Goal: Task Accomplishment & Management: Complete application form

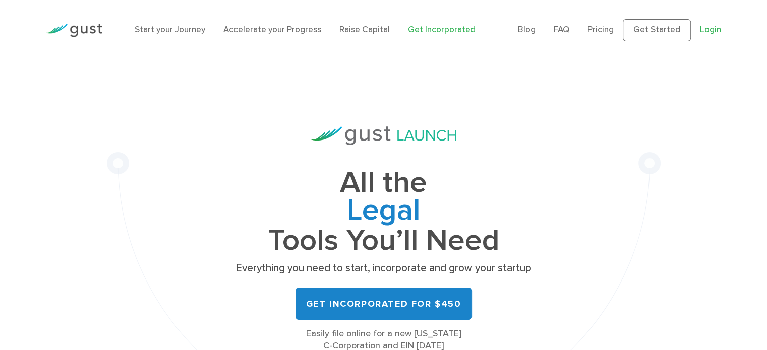
click at [714, 29] on link "Login" at bounding box center [709, 30] width 21 height 10
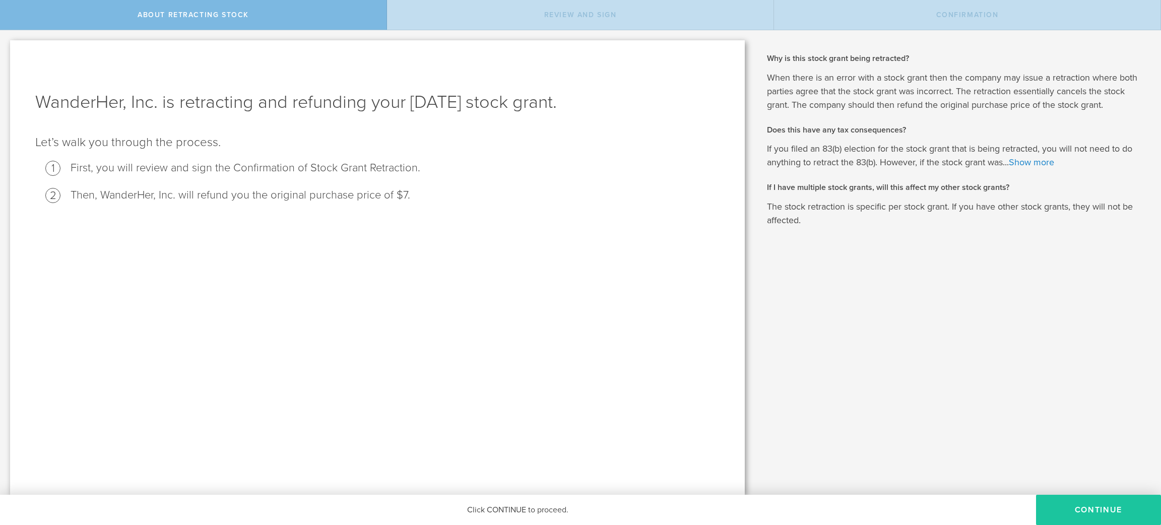
click at [1123, 508] on button "Continue" at bounding box center [1098, 510] width 125 height 30
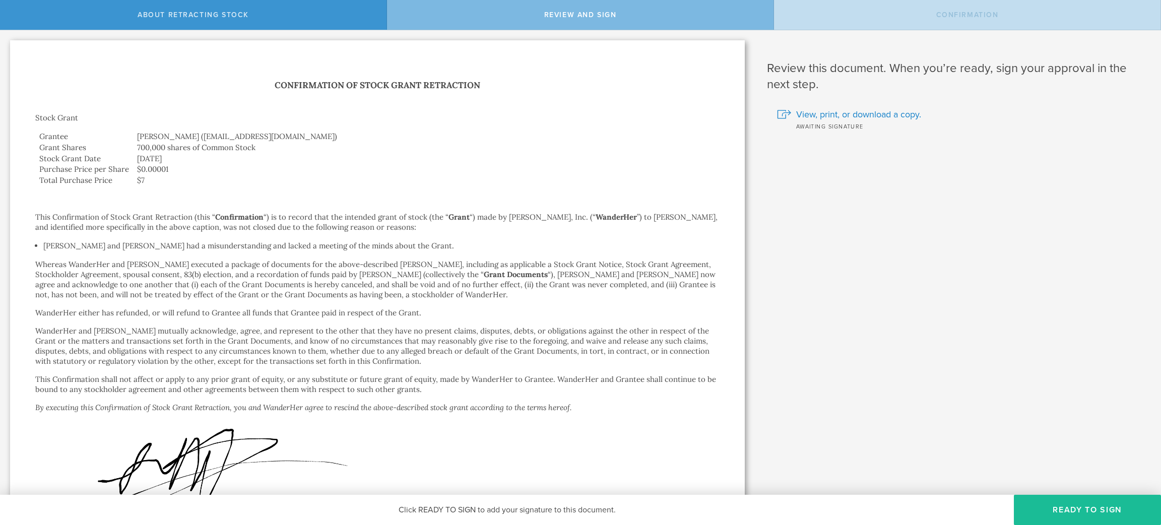
click at [1123, 508] on button "Ready to Sign" at bounding box center [1087, 510] width 147 height 30
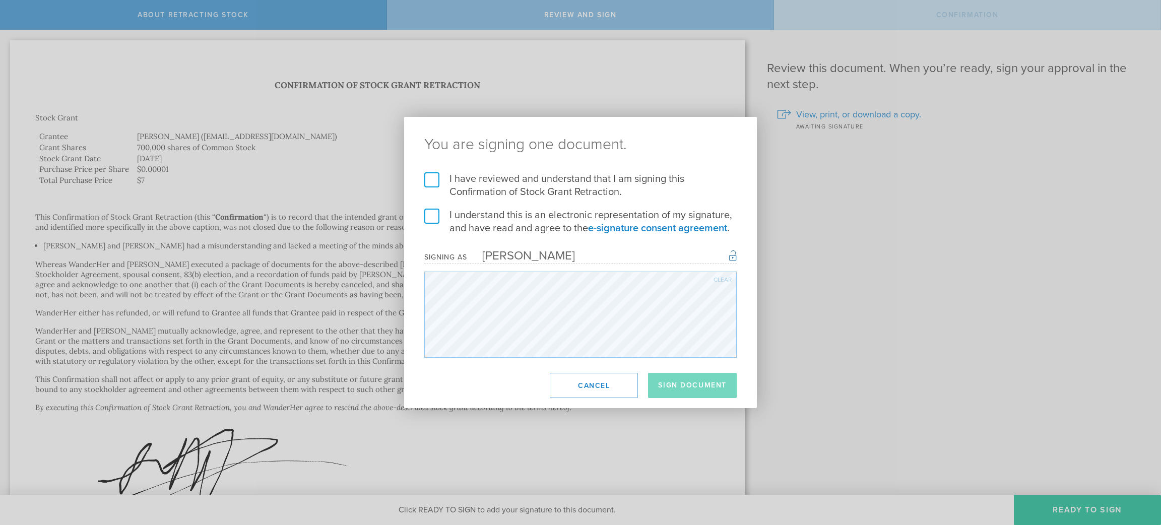
click at [431, 177] on label "I have reviewed and understand that I am signing this Confirmation of Stock Gra…" at bounding box center [580, 185] width 312 height 26
click at [0, 0] on input "I have reviewed and understand that I am signing this Confirmation of Stock Gra…" at bounding box center [0, 0] width 0 height 0
click at [429, 219] on label "I understand this is an electronic representation of my signature, and have rea…" at bounding box center [580, 222] width 312 height 26
click at [0, 0] on input "I understand this is an electronic representation of my signature, and have rea…" at bounding box center [0, 0] width 0 height 0
click at [685, 373] on button "Sign Document" at bounding box center [692, 385] width 89 height 25
